Goal: Transaction & Acquisition: Purchase product/service

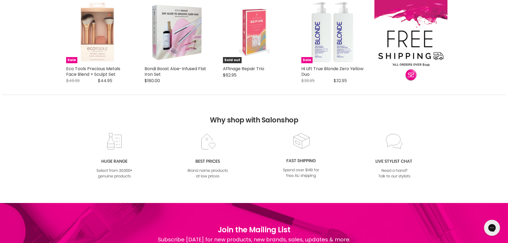
scroll to position [506, 0]
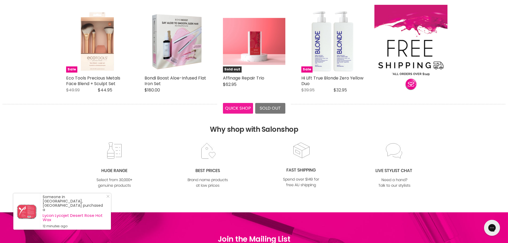
click at [239, 105] on button "Quick shop" at bounding box center [238, 108] width 30 height 11
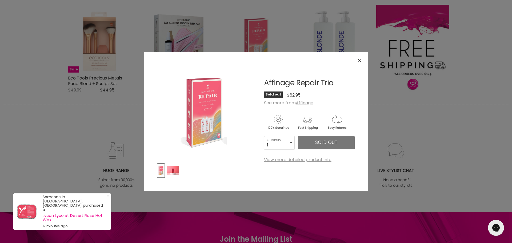
click at [359, 62] on icon "Close" at bounding box center [359, 60] width 3 height 3
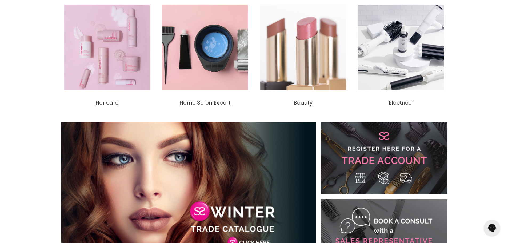
scroll to position [213, 0]
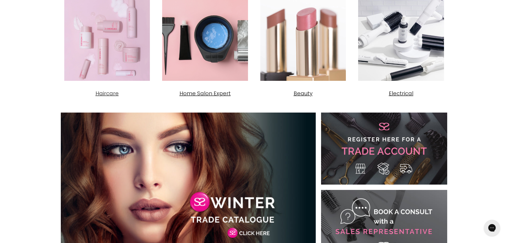
click at [112, 58] on img "Main content" at bounding box center [107, 38] width 93 height 93
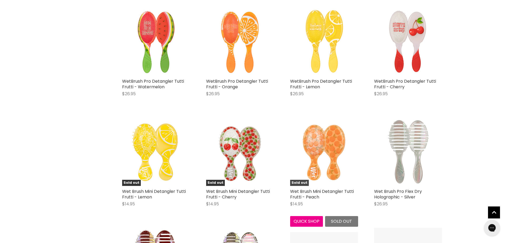
scroll to position [906, 0]
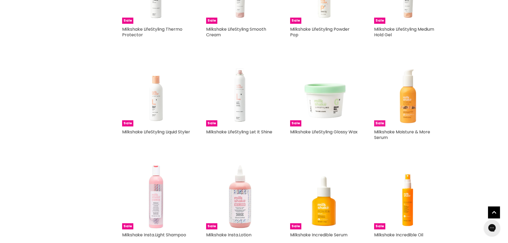
scroll to position [2426, 0]
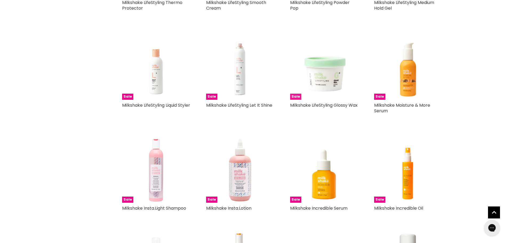
click at [325, 65] on img "Main content" at bounding box center [324, 66] width 68 height 68
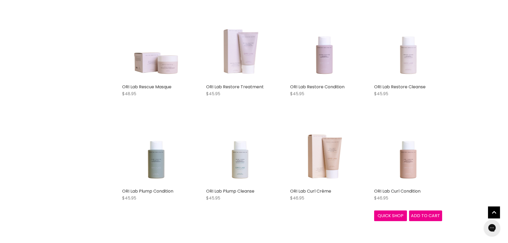
scroll to position [2375, 0]
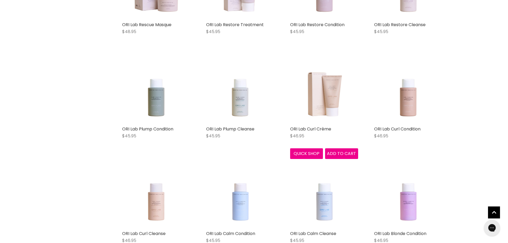
click at [330, 84] on img "Main content" at bounding box center [324, 89] width 54 height 68
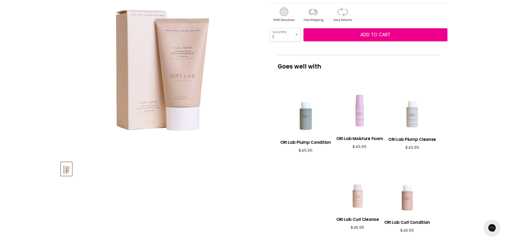
scroll to position [80, 0]
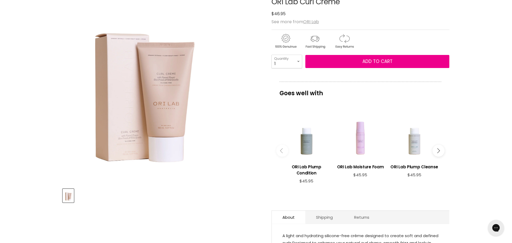
click at [166, 91] on img "ORI Lab Curl Crème image. Click or Scroll to Zoom." at bounding box center [142, 83] width 159 height 199
